Goal: Information Seeking & Learning: Check status

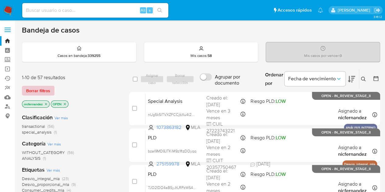
click at [51, 88] on button "Borrar filtros" at bounding box center [38, 91] width 33 height 10
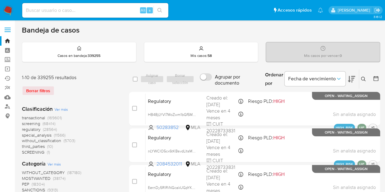
click at [109, 128] on div "transactional (169601) screening (68414) regulatory (28564) special_analysis (1…" at bounding box center [70, 135] width 97 height 40
click at [364, 79] on icon at bounding box center [363, 79] width 5 height 5
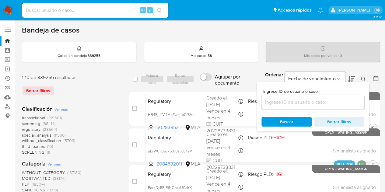
click at [297, 103] on input at bounding box center [312, 102] width 103 height 8
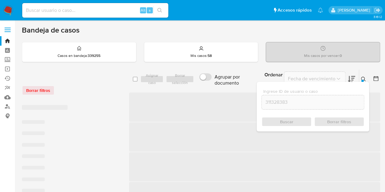
click at [363, 79] on icon at bounding box center [363, 79] width 5 height 5
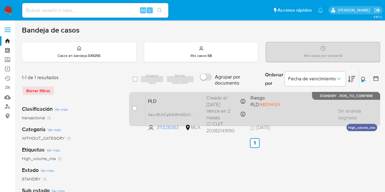
click at [196, 102] on span "PLD" at bounding box center [175, 101] width 54 height 8
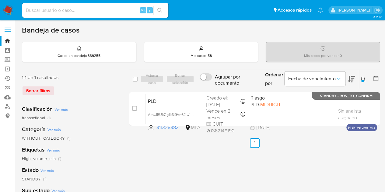
click at [362, 80] on div at bounding box center [362, 81] width 2 height 2
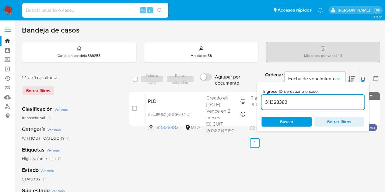
drag, startPoint x: 323, startPoint y: 102, endPoint x: 206, endPoint y: 86, distance: 118.3
click at [206, 86] on div "select-all-cases-checkbox Asignar caso Borrar selección Agrupar por documento O…" at bounding box center [254, 79] width 251 height 20
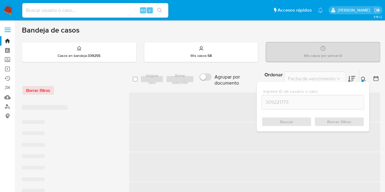
click at [362, 78] on icon at bounding box center [363, 79] width 5 height 5
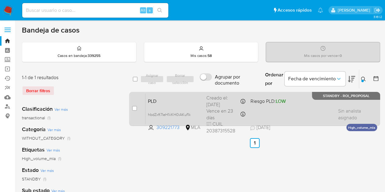
click at [197, 98] on span "PLD" at bounding box center [175, 101] width 54 height 8
click at [179, 105] on div "PLD hbdZxft7IeH1iiKH0iAKuf1k 309221773 MLA Riesgo PLD: LOW Creado el: 12/08/202…" at bounding box center [261, 108] width 232 height 31
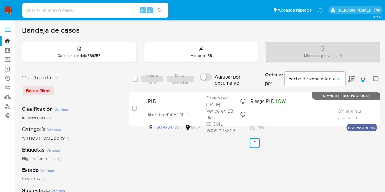
click at [364, 78] on icon at bounding box center [363, 79] width 5 height 5
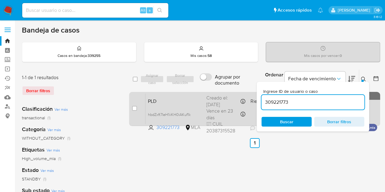
drag, startPoint x: 307, startPoint y: 103, endPoint x: 221, endPoint y: 96, distance: 86.8
click at [221, 96] on div "select-all-cases-checkbox Asignar caso Borrar selección Agrupar por documento O…" at bounding box center [254, 98] width 251 height 59
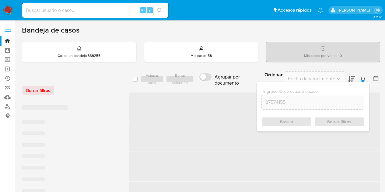
click at [364, 79] on icon at bounding box center [363, 79] width 5 height 5
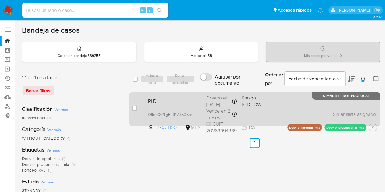
click at [191, 103] on span "PLD" at bounding box center [175, 101] width 54 height 8
click at [157, 102] on span "PLD" at bounding box center [175, 101] width 54 height 8
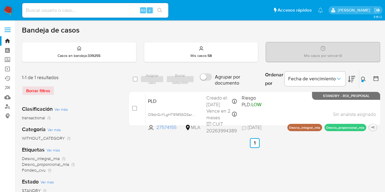
click at [363, 80] on icon at bounding box center [363, 79] width 5 height 5
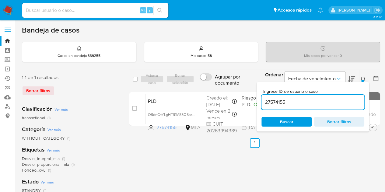
drag, startPoint x: 320, startPoint y: 101, endPoint x: 219, endPoint y: 87, distance: 101.8
click at [174, 84] on div "select-all-cases-checkbox Asignar caso Borrar selección Agrupar por documento O…" at bounding box center [254, 79] width 251 height 20
type input "205616242"
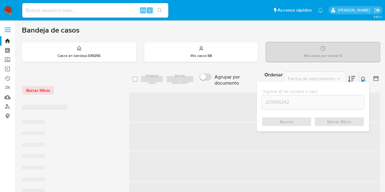
click at [366, 80] on button at bounding box center [364, 78] width 10 height 7
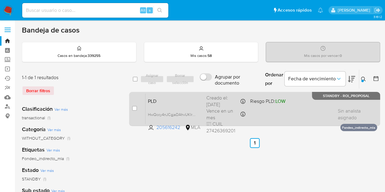
click at [193, 105] on div "PLD HwQccy4nJCgjaDAhvUKIrZeR 205616242 MLA Riesgo PLD: LOW Creado el: 12/09/202…" at bounding box center [261, 108] width 232 height 31
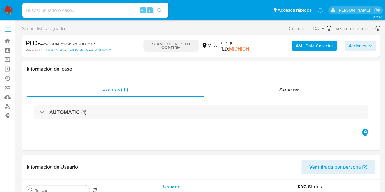
select select "10"
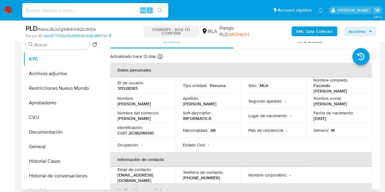
scroll to position [123, 0]
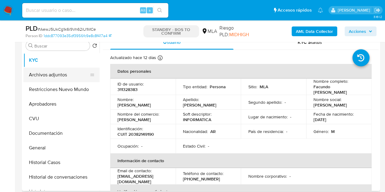
click at [31, 76] on button "Archivos adjuntos" at bounding box center [58, 75] width 71 height 15
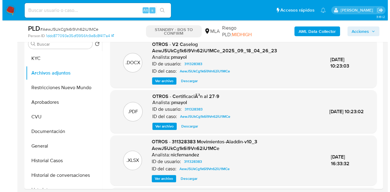
scroll to position [114, 0]
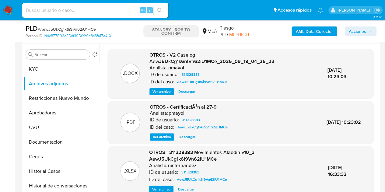
click at [162, 89] on span "Ver archivo" at bounding box center [161, 92] width 18 height 6
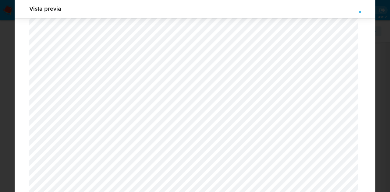
scroll to position [765, 0]
click at [363, 9] on button "Attachment preview" at bounding box center [359, 12] width 13 height 10
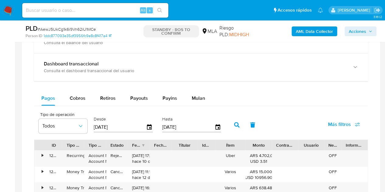
scroll to position [474, 0]
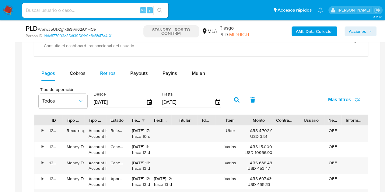
click at [112, 73] on span "Retiros" at bounding box center [108, 73] width 16 height 7
select select "10"
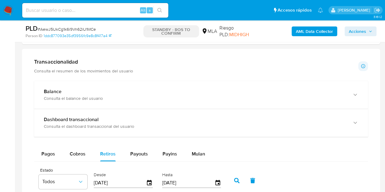
scroll to position [407, 0]
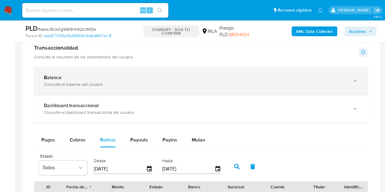
click at [305, 78] on div "Balance" at bounding box center [195, 78] width 302 height 6
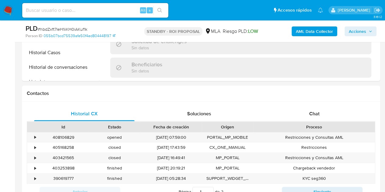
scroll to position [267, 0]
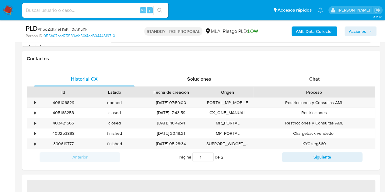
select select "10"
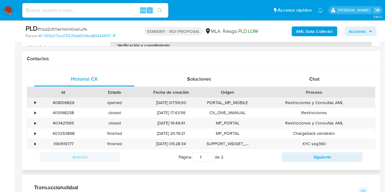
click at [67, 101] on div "408106829" at bounding box center [63, 103] width 51 height 10
copy div "408106829"
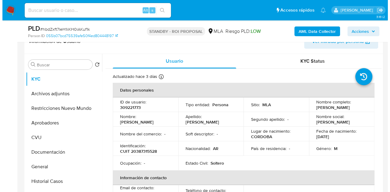
scroll to position [106, 0]
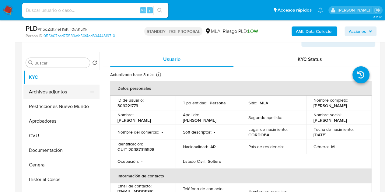
click at [58, 94] on button "Archivos adjuntos" at bounding box center [58, 92] width 71 height 15
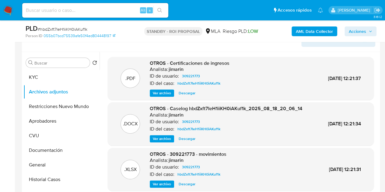
click at [159, 138] on span "Ver archivo" at bounding box center [162, 139] width 18 height 6
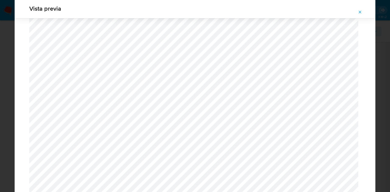
scroll to position [622, 0]
drag, startPoint x: 372, startPoint y: 80, endPoint x: 373, endPoint y: 91, distance: 11.0
click at [373, 91] on div "Vista previa" at bounding box center [195, 96] width 360 height 195
click at [359, 9] on span "Attachment preview" at bounding box center [359, 12] width 5 height 9
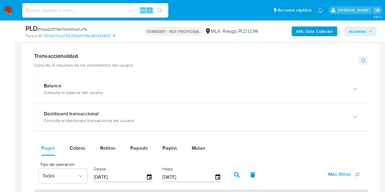
scroll to position [400, 0]
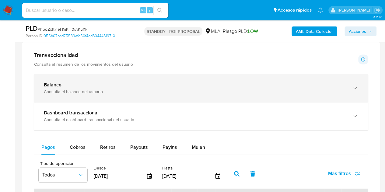
click at [140, 78] on div "Balance Consulta el balance del usuario" at bounding box center [201, 88] width 334 height 28
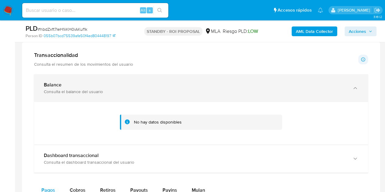
click at [142, 84] on div "Balance" at bounding box center [195, 85] width 302 height 6
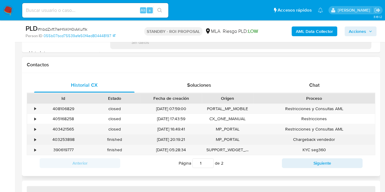
scroll to position [262, 0]
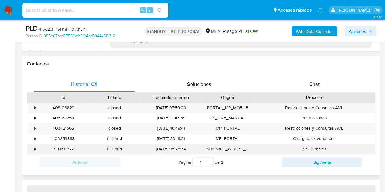
select select "10"
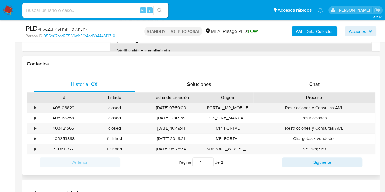
click at [65, 106] on div "408106829" at bounding box center [63, 108] width 51 height 10
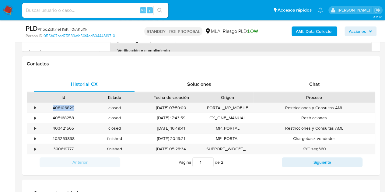
copy div "408106829"
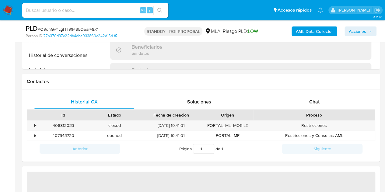
select select "10"
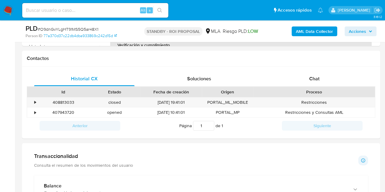
scroll to position [270, 0]
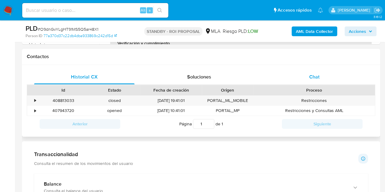
click at [318, 77] on span "Chat" at bounding box center [314, 76] width 10 height 7
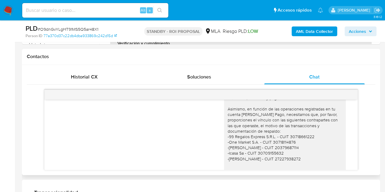
scroll to position [407, 0]
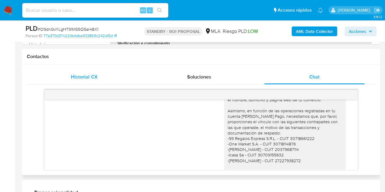
click at [102, 83] on div "Historial CX Soluciones Chat" at bounding box center [201, 77] width 348 height 15
click at [97, 77] on span "Historial CX" at bounding box center [84, 76] width 26 height 7
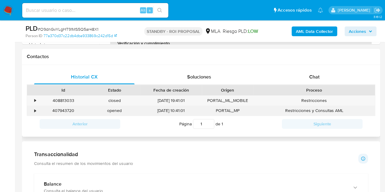
click at [66, 110] on div "407943720" at bounding box center [63, 111] width 51 height 10
copy div "407943720"
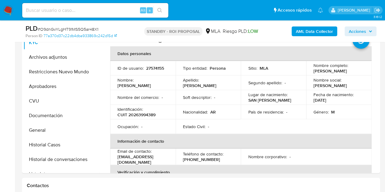
scroll to position [112, 0]
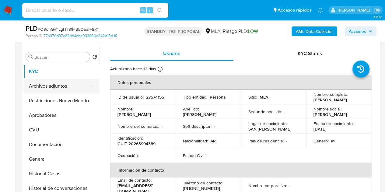
click at [57, 87] on button "Archivos adjuntos" at bounding box center [58, 86] width 71 height 15
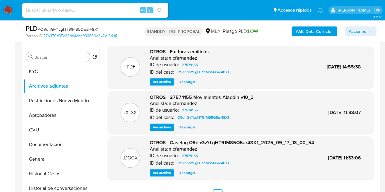
scroll to position [1, 0]
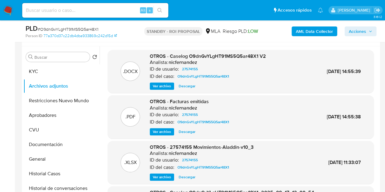
click at [162, 131] on span "Ver archivo" at bounding box center [162, 132] width 18 height 6
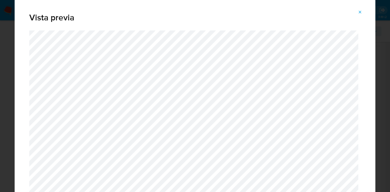
click at [363, 11] on button "Attachment preview" at bounding box center [359, 12] width 13 height 10
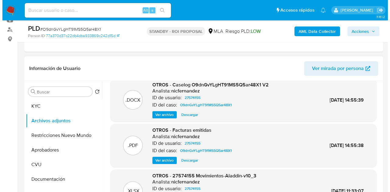
scroll to position [0, 0]
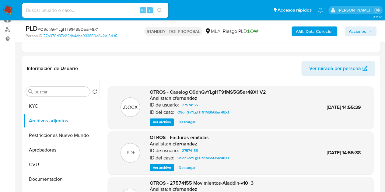
click at [165, 121] on span "Ver archivo" at bounding box center [162, 122] width 18 height 6
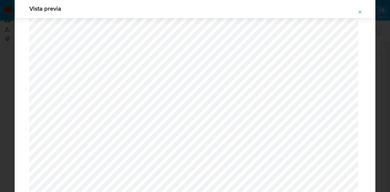
scroll to position [812, 0]
click at [361, 8] on span "Attachment preview" at bounding box center [359, 12] width 5 height 9
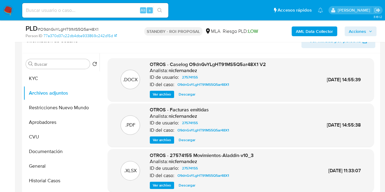
scroll to position [103, 0]
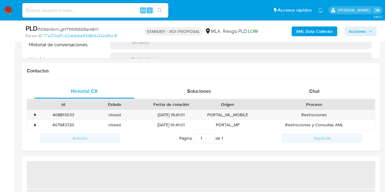
scroll to position [267, 0]
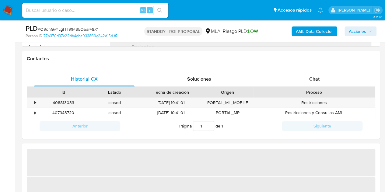
select select "10"
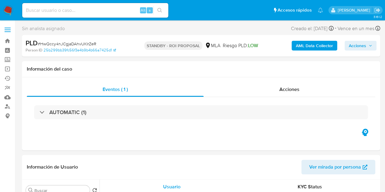
select select "10"
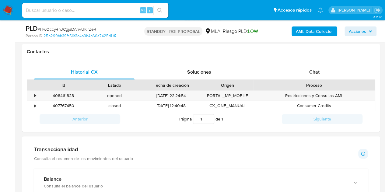
scroll to position [276, 0]
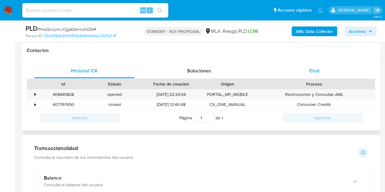
click at [322, 70] on div "Chat" at bounding box center [314, 71] width 100 height 15
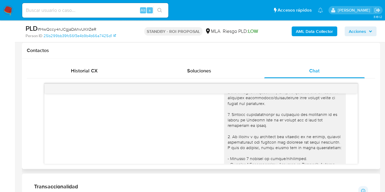
scroll to position [0, 0]
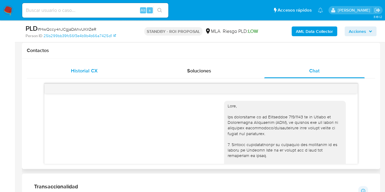
click at [93, 74] on div "Historial CX" at bounding box center [84, 71] width 100 height 15
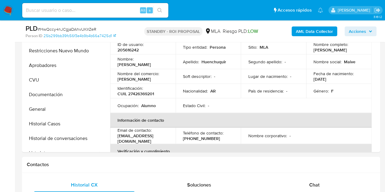
scroll to position [126, 0]
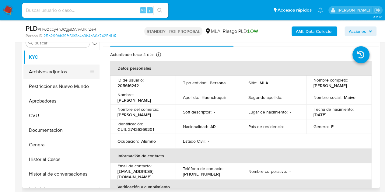
click at [29, 65] on button "Archivos adjuntos" at bounding box center [58, 72] width 71 height 15
